Goal: Task Accomplishment & Management: Use online tool/utility

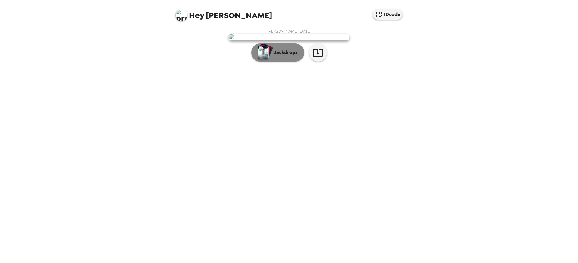
click at [276, 56] on p "Backdrops" at bounding box center [283, 52] width 27 height 7
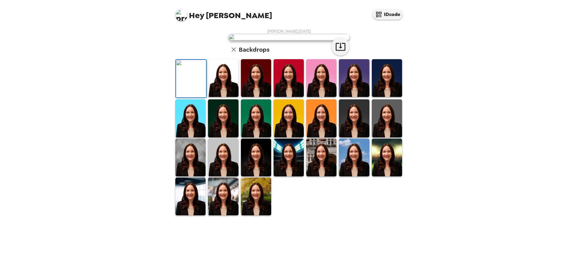
click at [256, 97] on img at bounding box center [256, 78] width 30 height 38
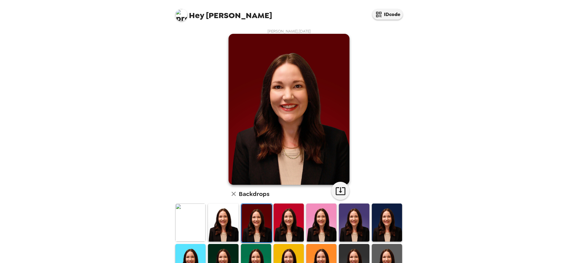
click at [387, 221] on img at bounding box center [387, 223] width 30 height 38
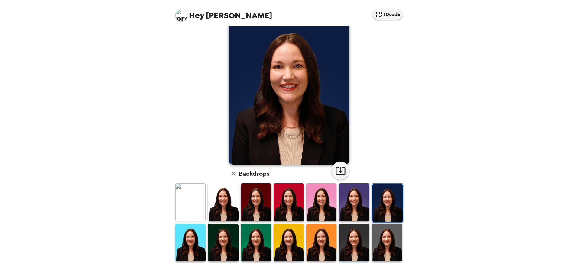
scroll to position [60, 0]
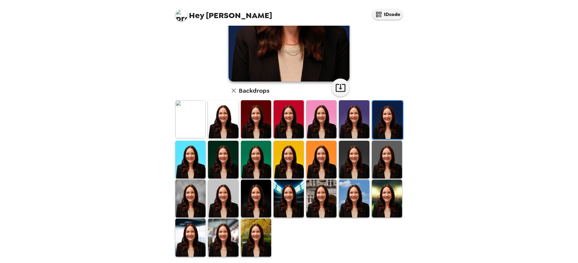
click at [261, 233] on img at bounding box center [256, 238] width 30 height 38
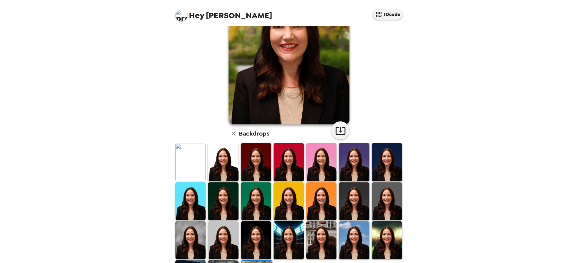
click at [316, 207] on img at bounding box center [321, 202] width 30 height 38
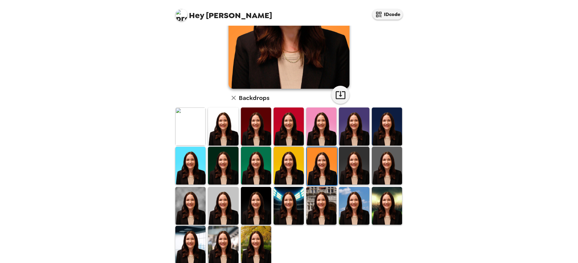
scroll to position [103, 0]
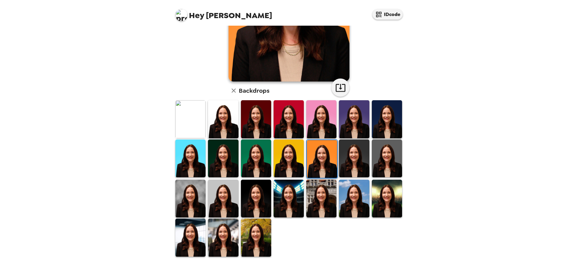
click at [179, 199] on img at bounding box center [190, 199] width 30 height 38
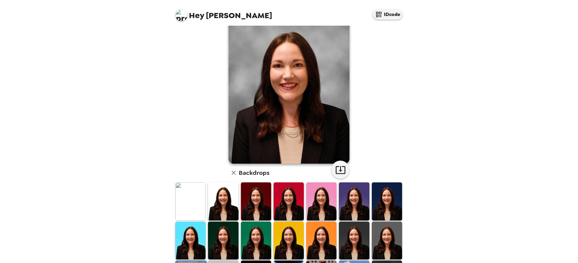
scroll to position [0, 0]
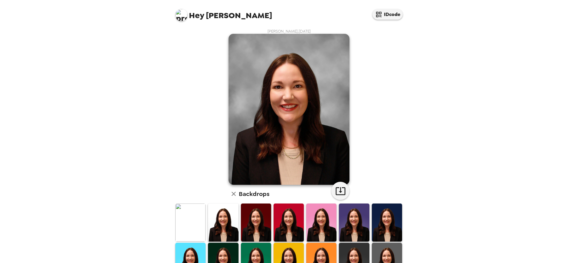
click at [185, 225] on img at bounding box center [190, 223] width 30 height 38
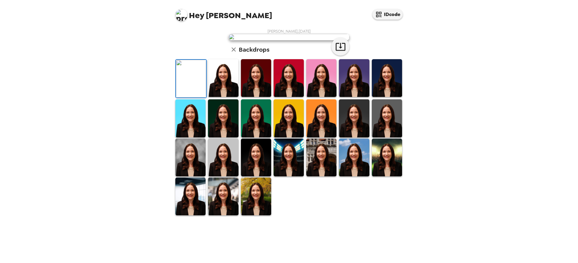
scroll to position [103, 0]
click at [324, 176] on img at bounding box center [321, 158] width 30 height 38
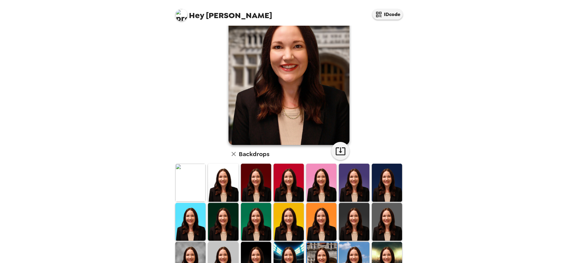
scroll to position [0, 0]
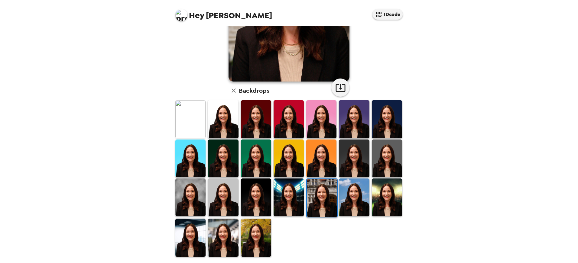
click at [285, 209] on img at bounding box center [288, 198] width 30 height 38
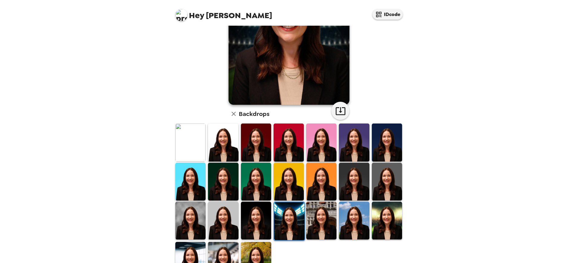
scroll to position [91, 0]
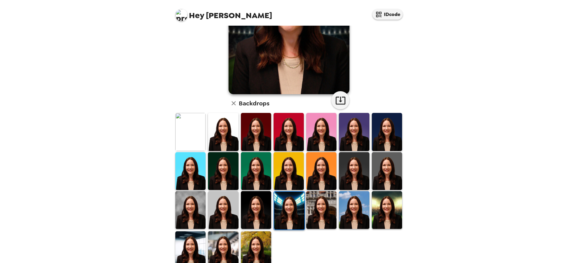
click at [373, 220] on img at bounding box center [387, 210] width 30 height 38
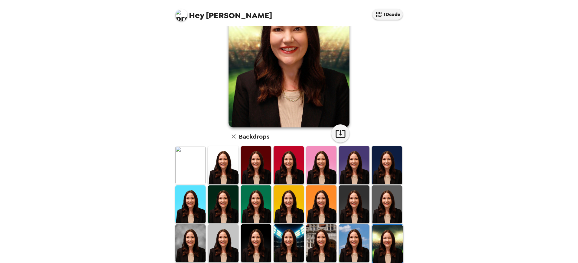
scroll to position [60, 0]
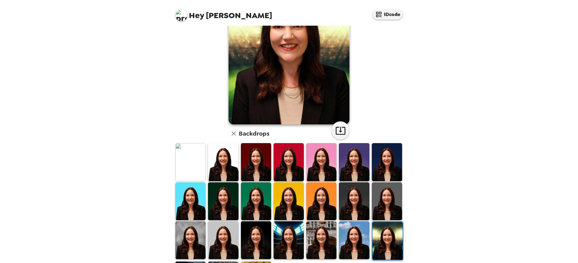
click at [250, 164] on img at bounding box center [256, 162] width 30 height 38
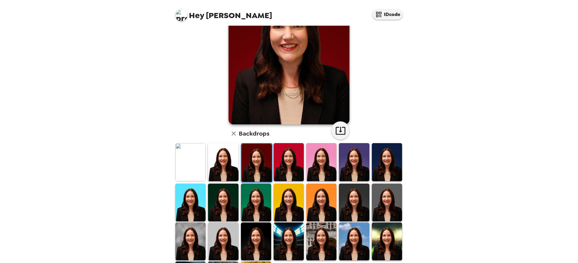
scroll to position [0, 0]
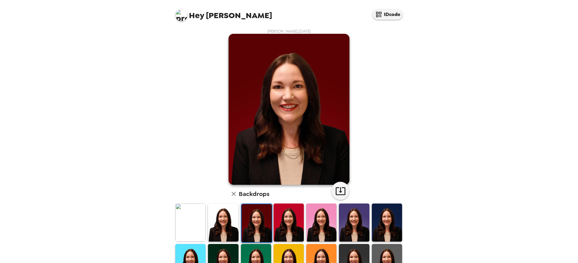
click at [279, 226] on img at bounding box center [288, 223] width 30 height 38
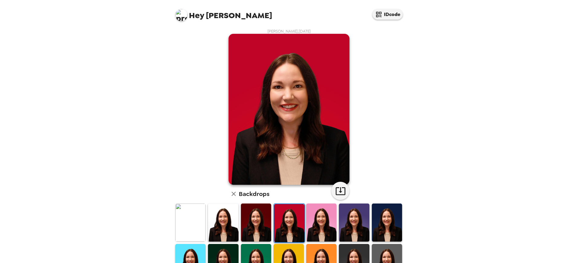
click at [259, 215] on img at bounding box center [256, 223] width 30 height 38
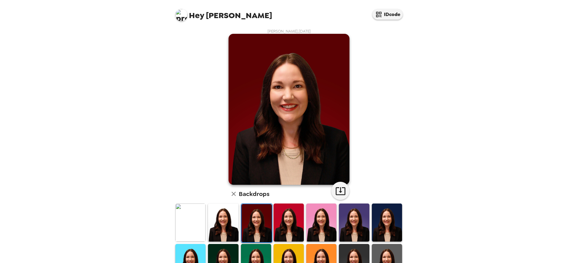
click at [318, 218] on img at bounding box center [321, 223] width 30 height 38
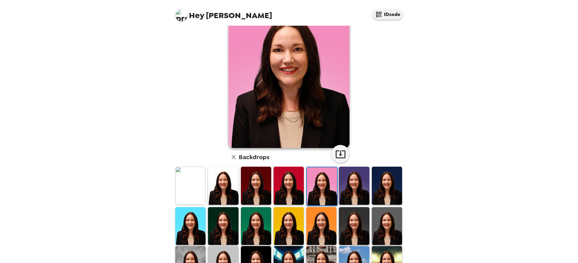
scroll to position [54, 0]
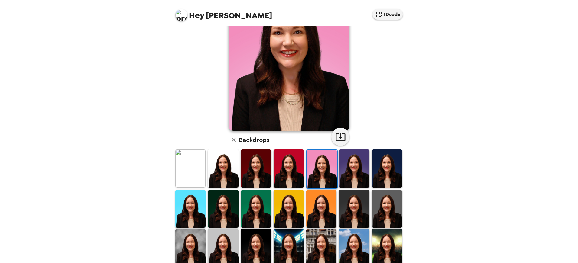
click at [355, 213] on img at bounding box center [354, 209] width 30 height 38
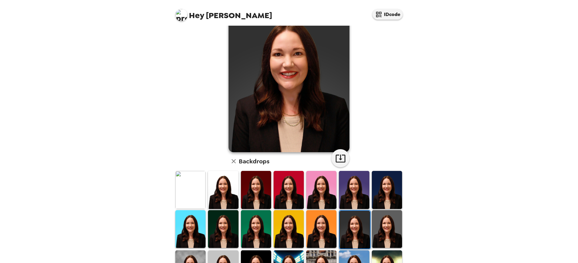
scroll to position [0, 0]
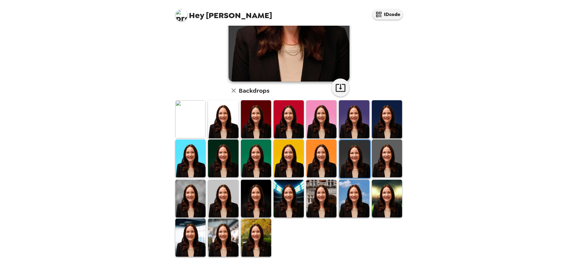
click at [258, 235] on img at bounding box center [256, 238] width 30 height 38
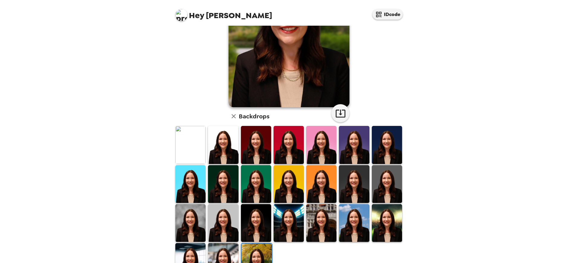
scroll to position [87, 0]
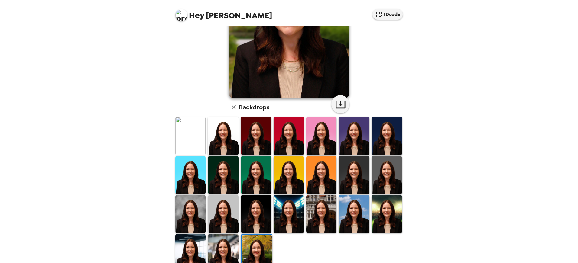
click at [216, 235] on img at bounding box center [223, 253] width 30 height 38
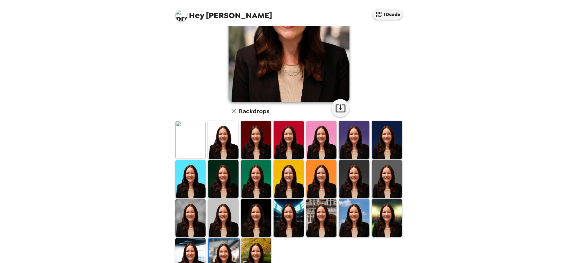
scroll to position [91, 0]
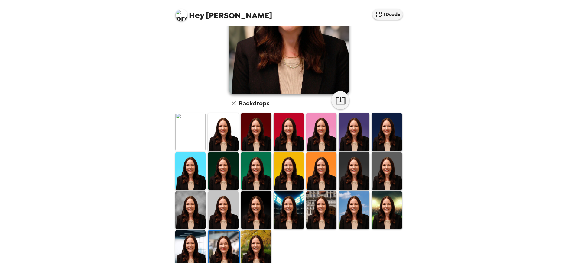
click at [241, 241] on img at bounding box center [256, 249] width 30 height 38
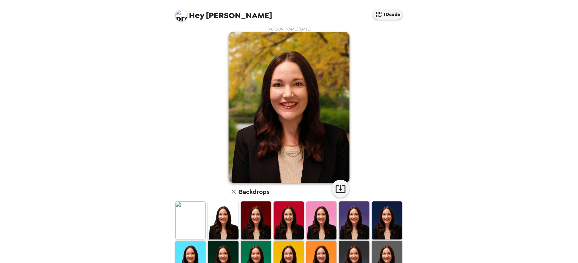
scroll to position [0, 0]
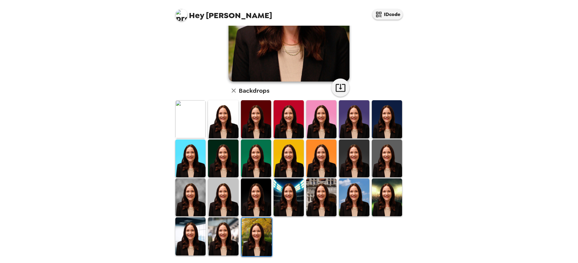
click at [190, 202] on img at bounding box center [190, 198] width 30 height 38
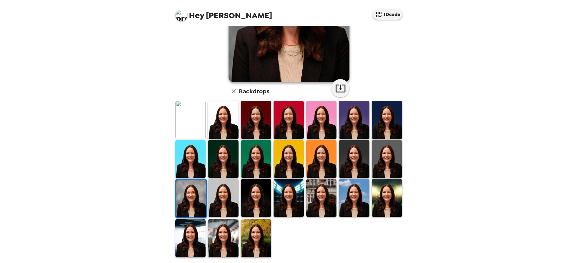
scroll to position [103, 0]
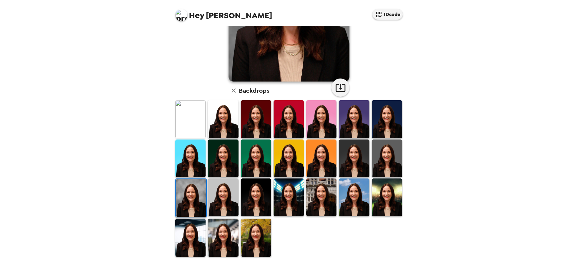
click at [245, 195] on img at bounding box center [256, 198] width 30 height 38
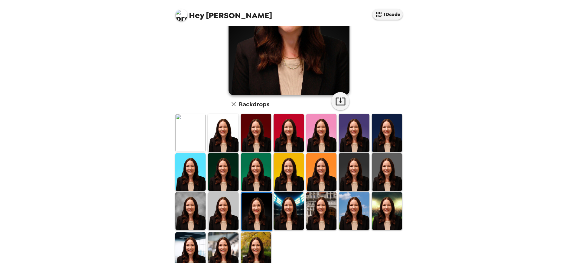
scroll to position [91, 0]
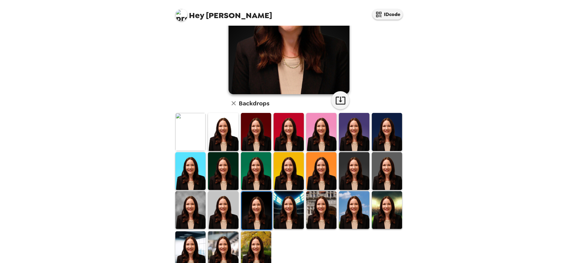
click at [323, 208] on img at bounding box center [321, 210] width 30 height 38
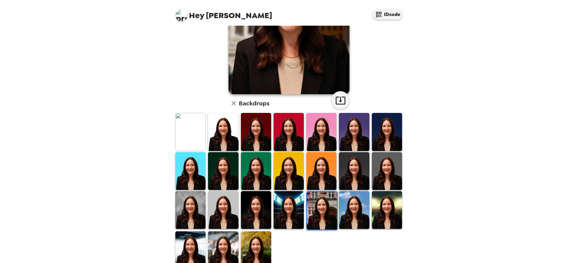
click at [215, 209] on img at bounding box center [223, 210] width 30 height 38
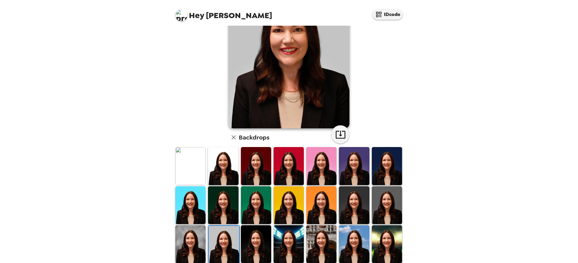
scroll to position [60, 0]
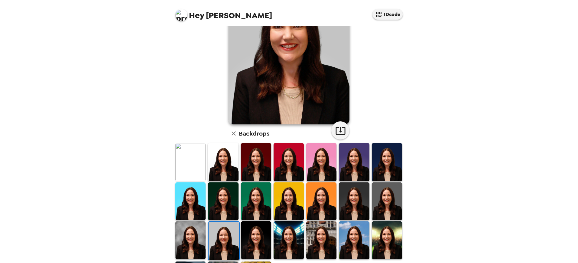
click at [187, 237] on img at bounding box center [190, 240] width 30 height 38
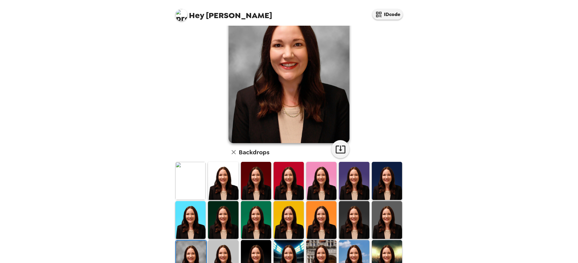
scroll to position [0, 0]
